Goal: Transaction & Acquisition: Purchase product/service

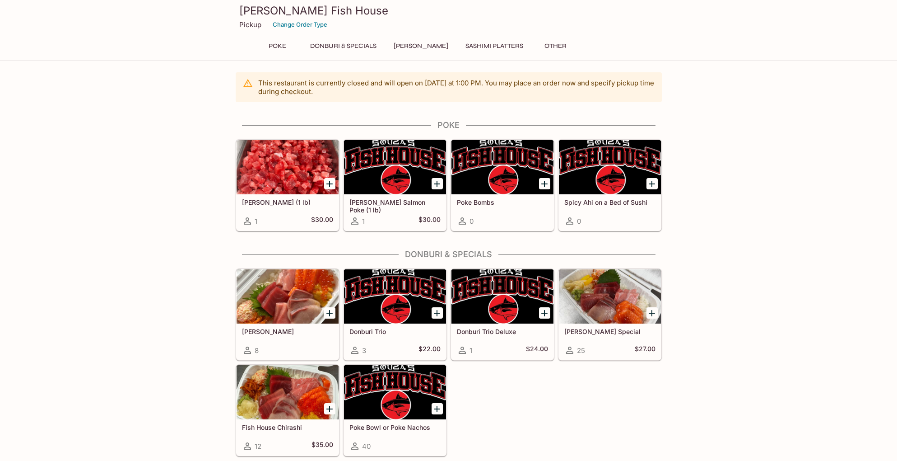
click at [548, 45] on button "Other" at bounding box center [555, 46] width 41 height 13
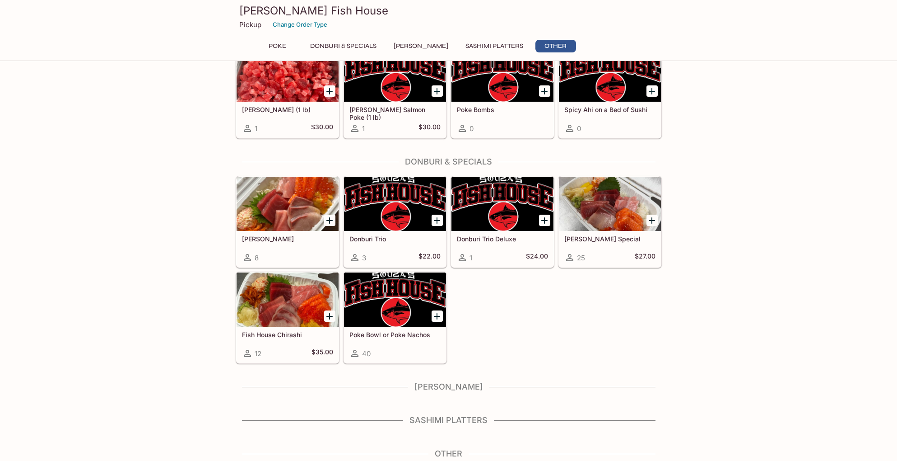
scroll to position [96, 0]
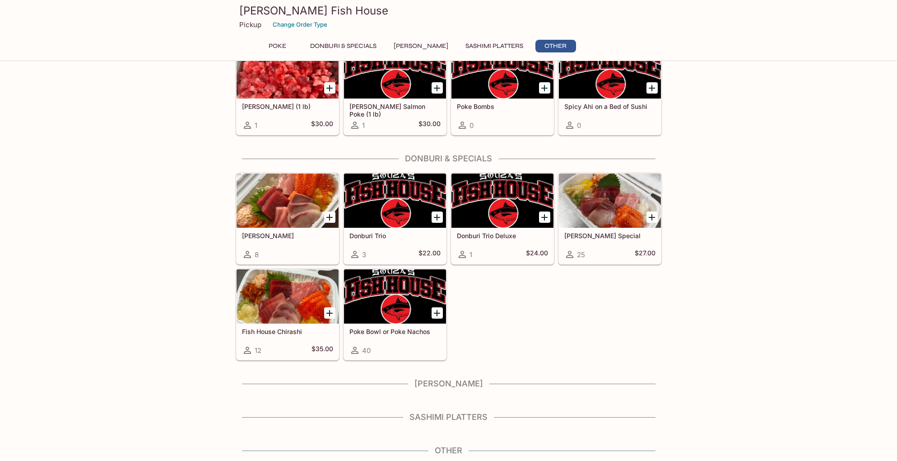
click at [278, 47] on button "Poke" at bounding box center [277, 46] width 41 height 13
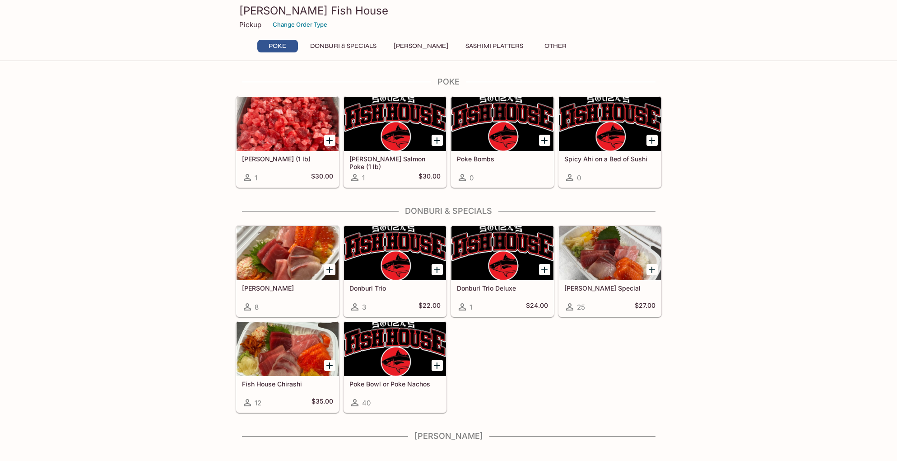
click at [319, 47] on button "Donburi & Specials" at bounding box center [343, 46] width 76 height 13
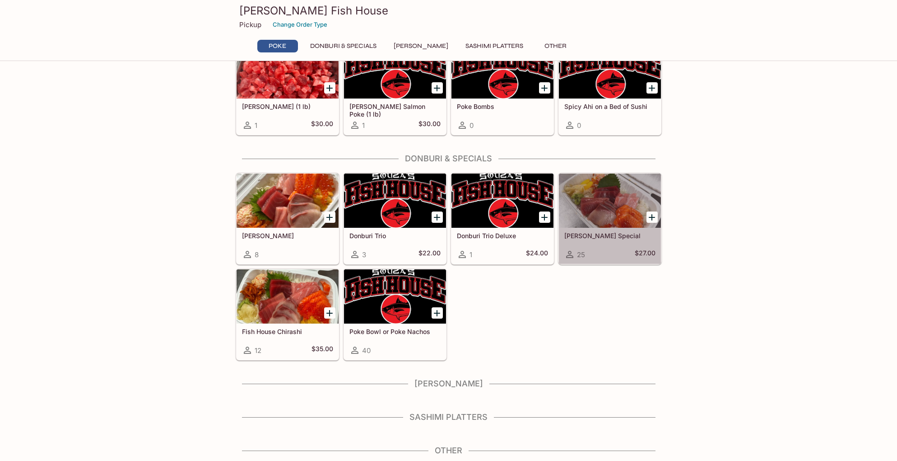
click at [577, 198] on div at bounding box center [610, 200] width 102 height 54
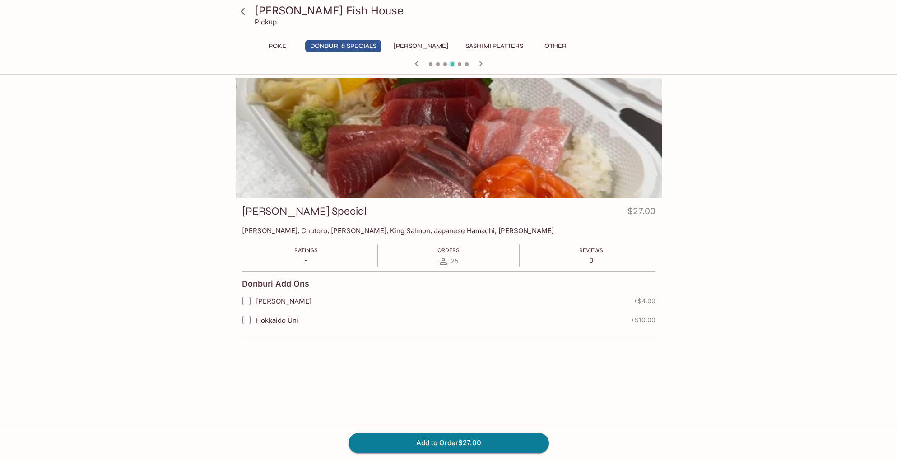
scroll to position [92, 0]
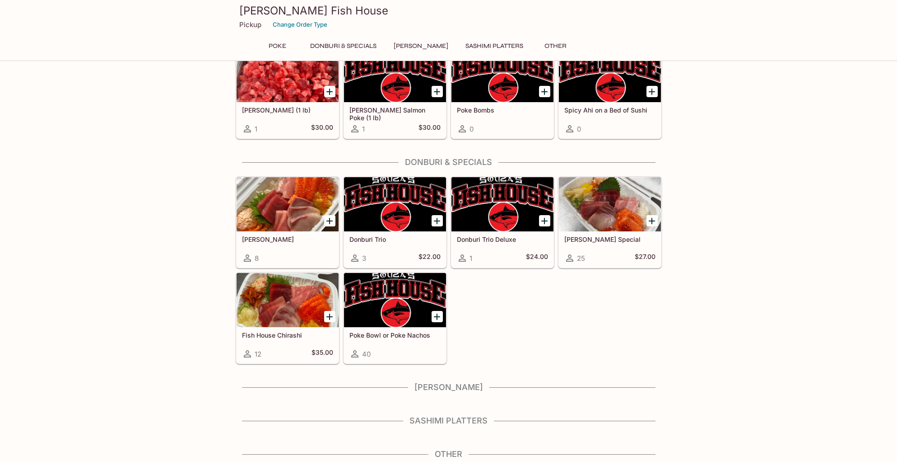
click at [258, 194] on div at bounding box center [288, 204] width 102 height 54
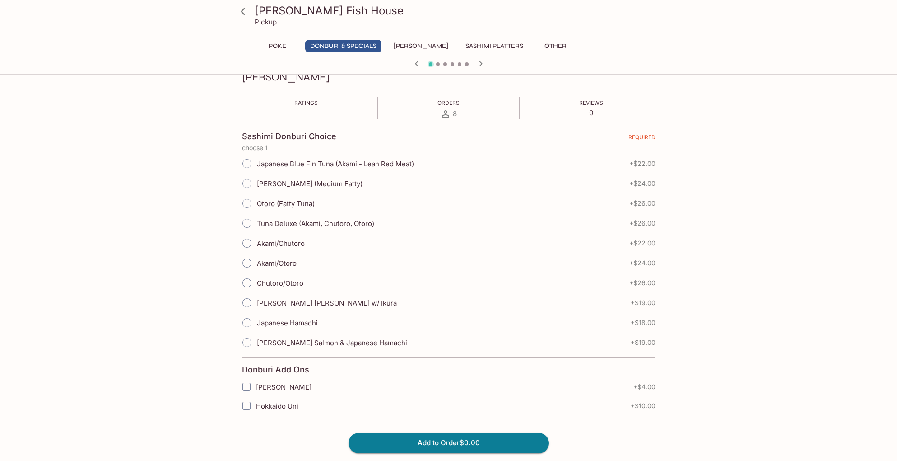
scroll to position [146, 0]
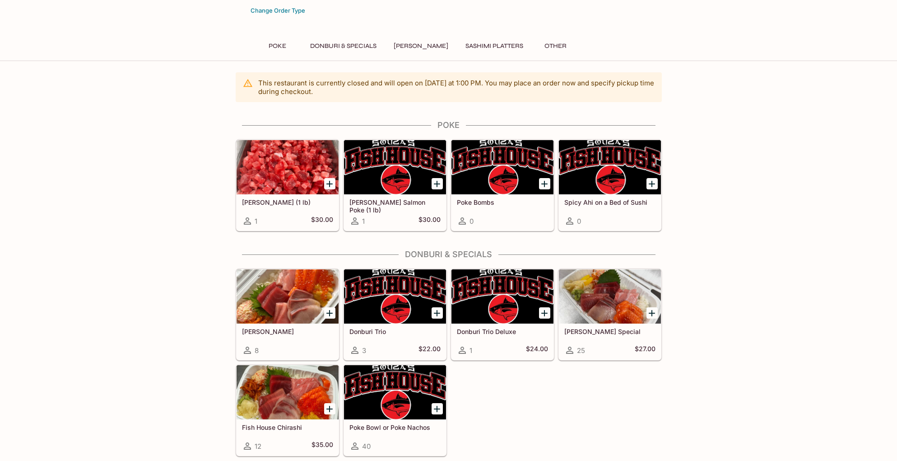
scroll to position [88, 0]
